Goal: Check status: Check status

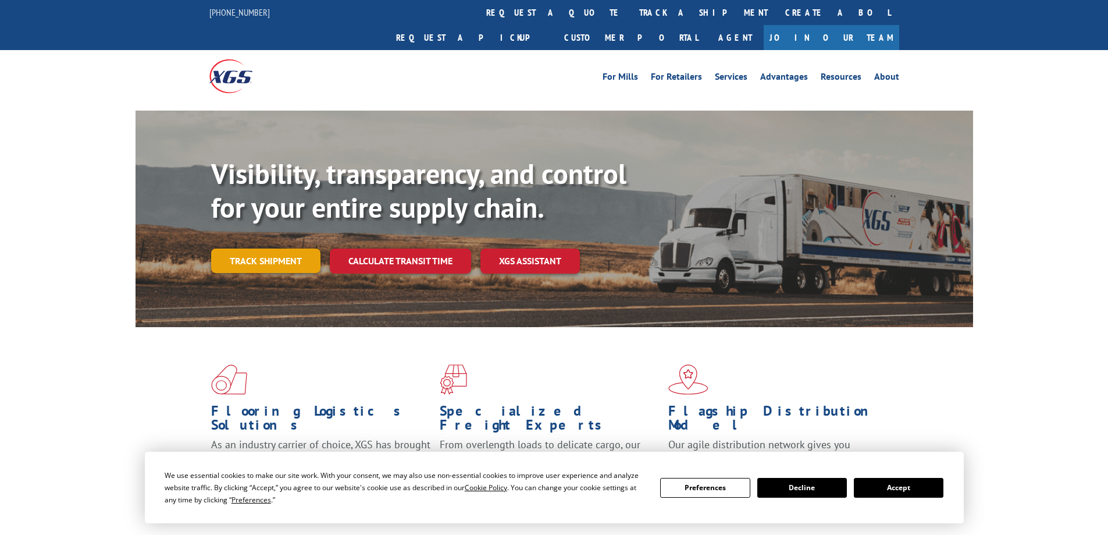
click at [300, 248] on link "Track shipment" at bounding box center [265, 260] width 109 height 24
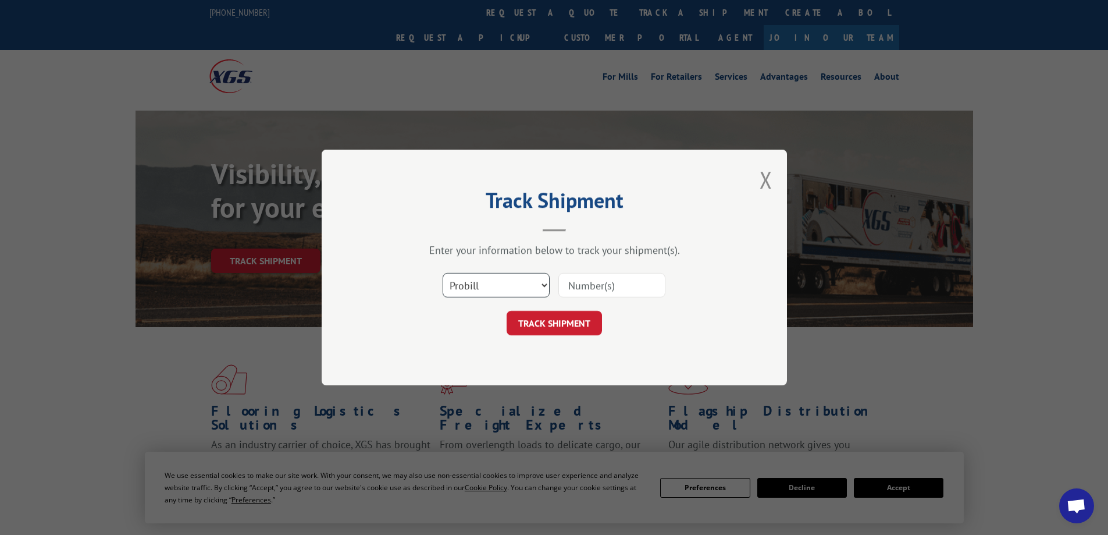
click at [545, 285] on select "Select category... Probill BOL PO" at bounding box center [496, 285] width 107 height 24
select select "bol"
click at [443, 273] on select "Select category... Probill BOL PO" at bounding box center [496, 285] width 107 height 24
click at [593, 286] on input at bounding box center [612, 285] width 107 height 24
type input "6897603"
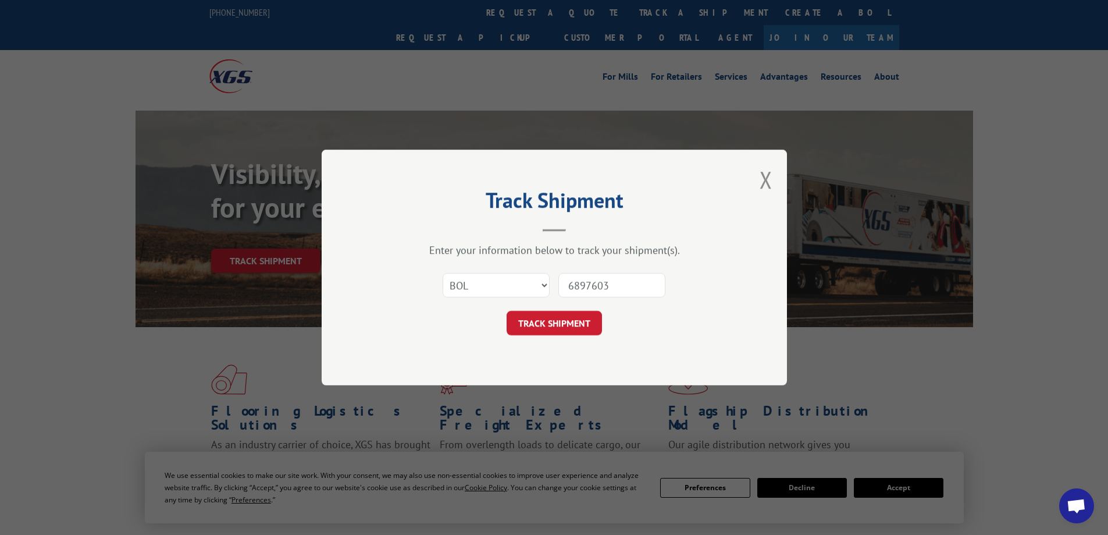
click at [566, 322] on button "TRACK SHIPMENT" at bounding box center [554, 323] width 95 height 24
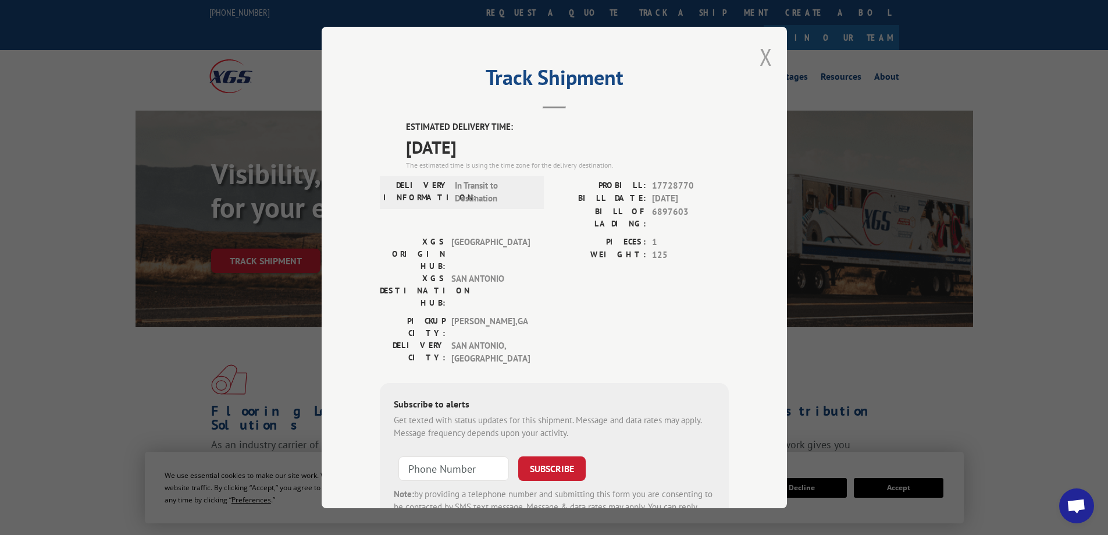
click at [763, 52] on button "Close modal" at bounding box center [766, 56] width 13 height 31
